Goal: Find specific page/section: Find specific page/section

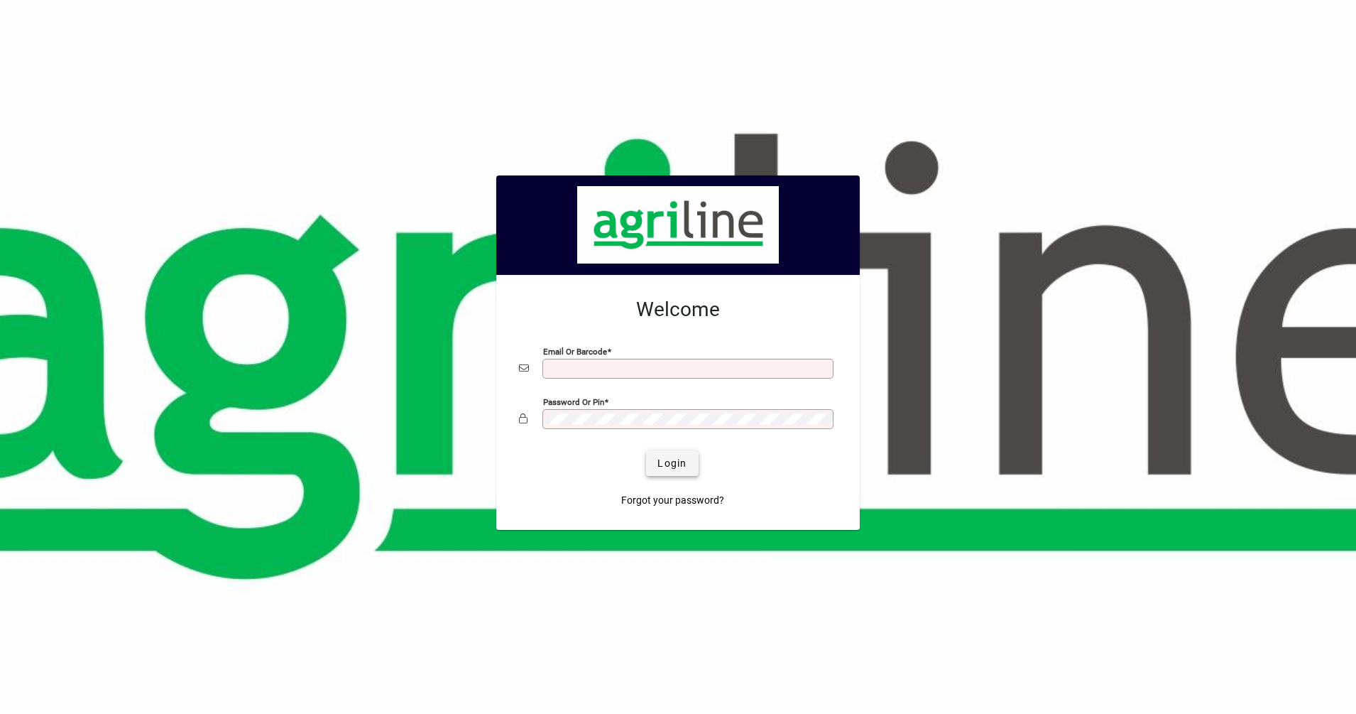
type input "**********"
click at [687, 467] on span "Login" at bounding box center [672, 463] width 29 height 15
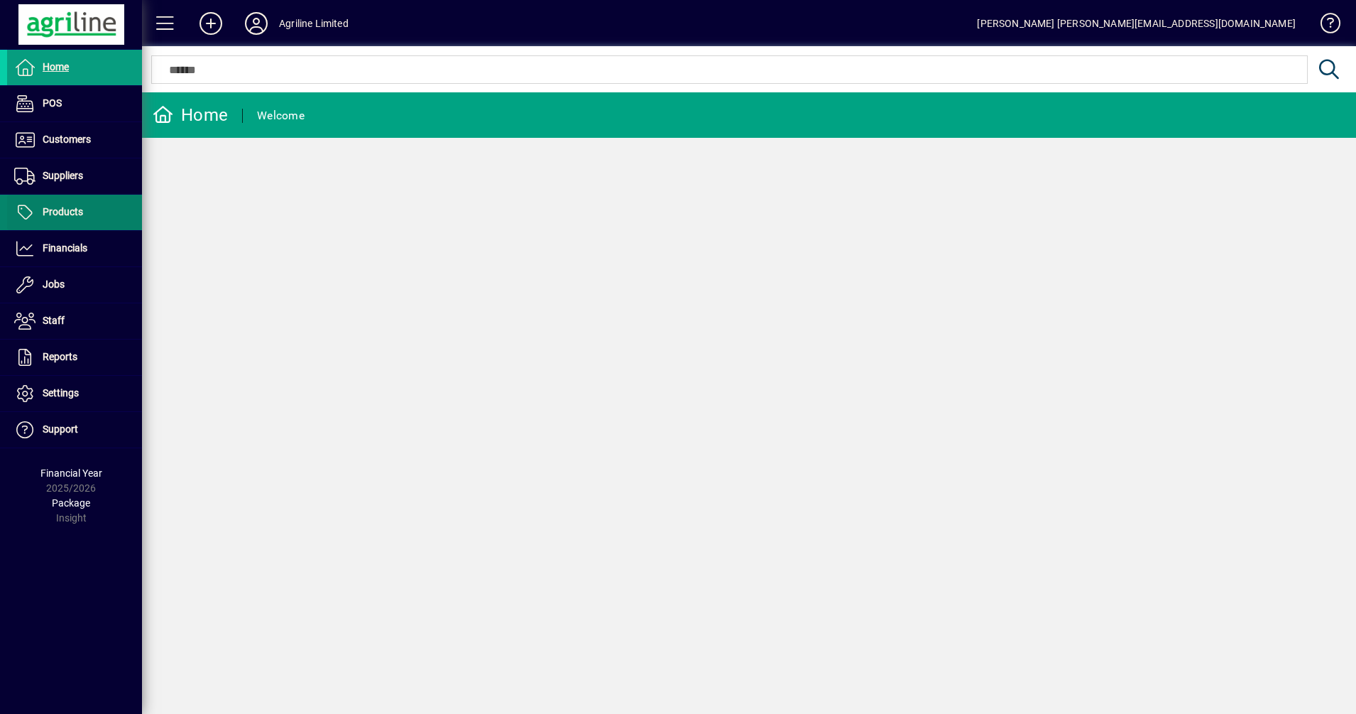
click at [72, 208] on span "Products" at bounding box center [63, 211] width 40 height 11
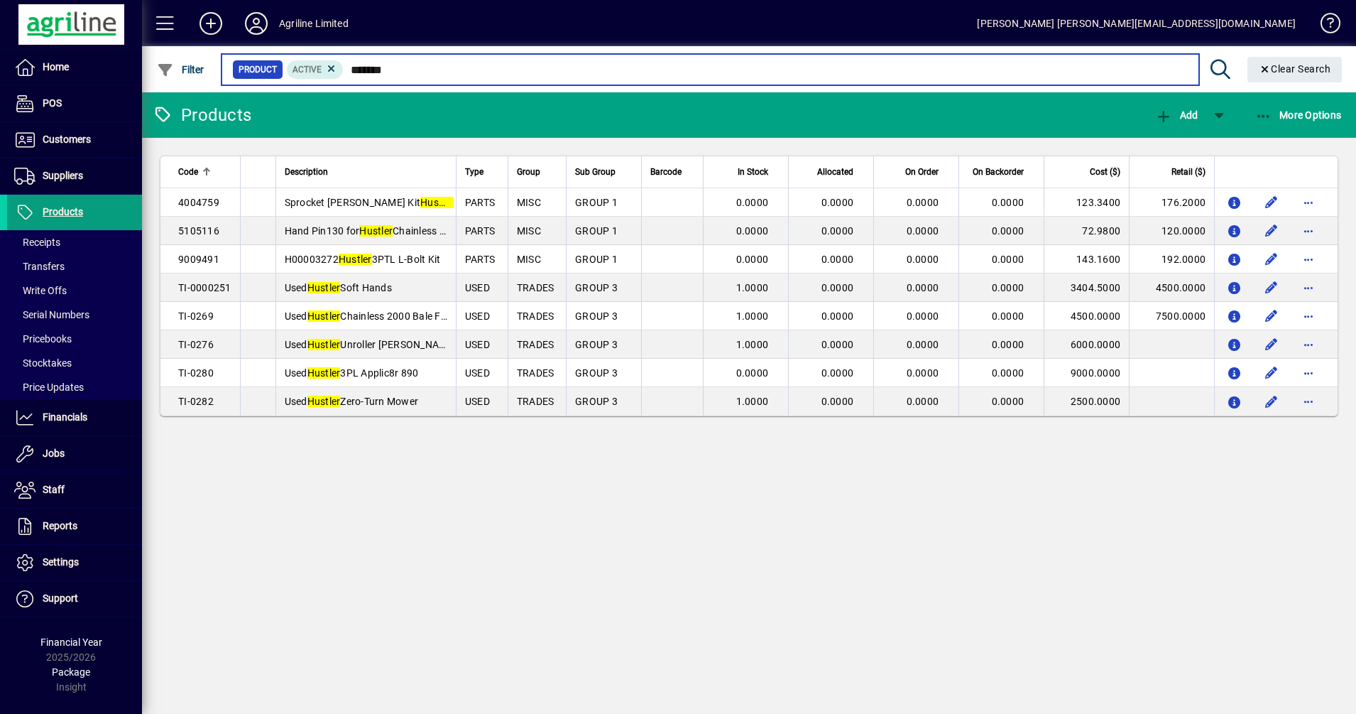
type input "*******"
